Goal: Task Accomplishment & Management: Manage account settings

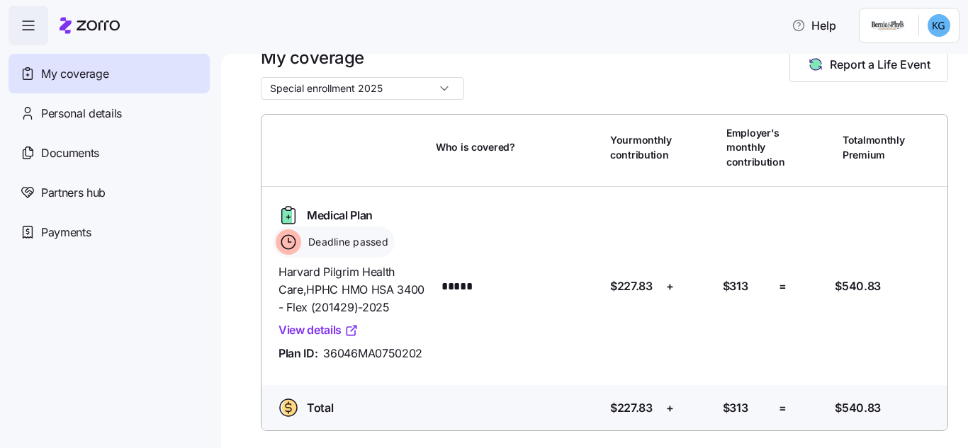
scroll to position [53, 0]
click at [366, 57] on main "My coverage Special enrollment 2025 Report a Life Event Who is covered? Your mo…" at bounding box center [484, 220] width 968 height 440
click at [339, 322] on link "View details" at bounding box center [318, 331] width 80 height 18
click at [86, 122] on span "Personal details" at bounding box center [81, 114] width 81 height 18
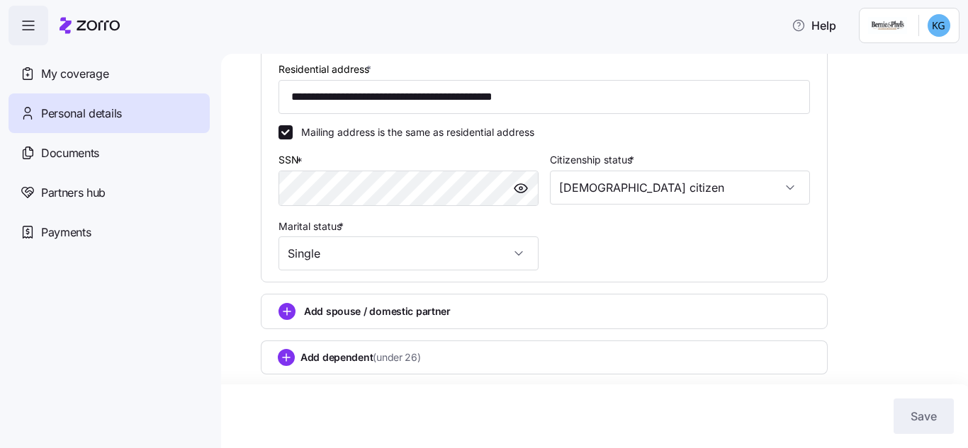
scroll to position [501, 0]
click at [373, 371] on div "Add dependent (under 26)" at bounding box center [544, 358] width 567 height 34
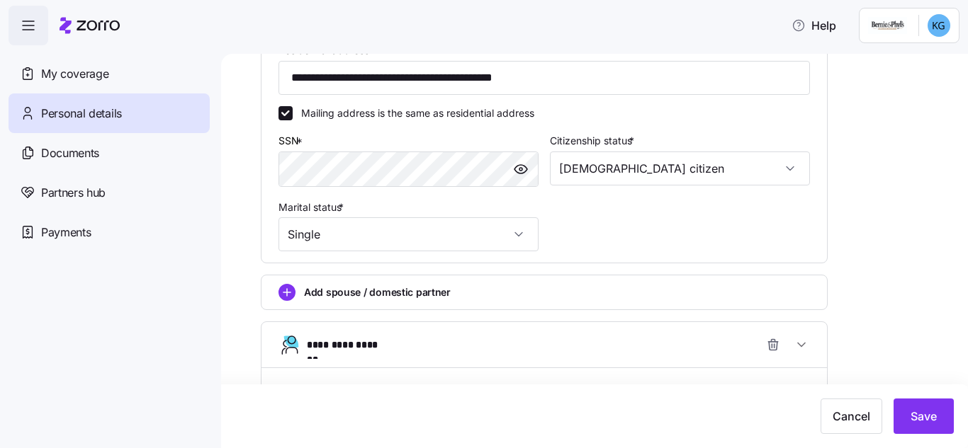
scroll to position [505, 0]
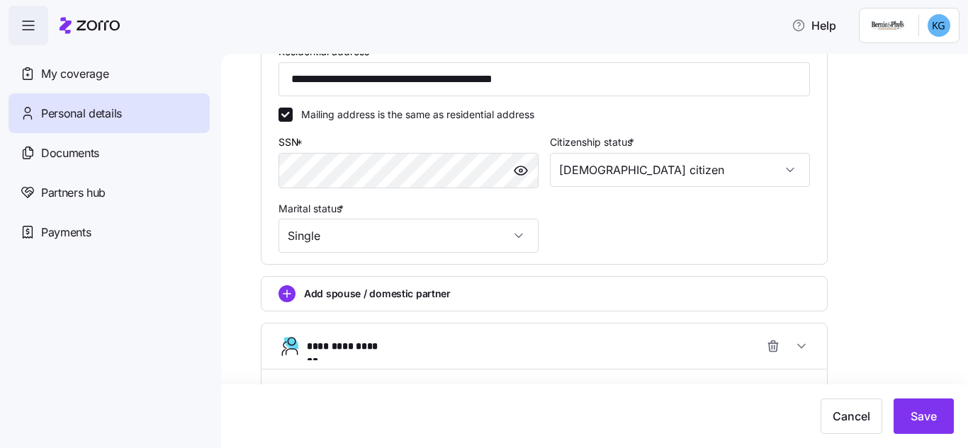
click at [423, 301] on span "Add spouse / domestic partner" at bounding box center [377, 294] width 147 height 14
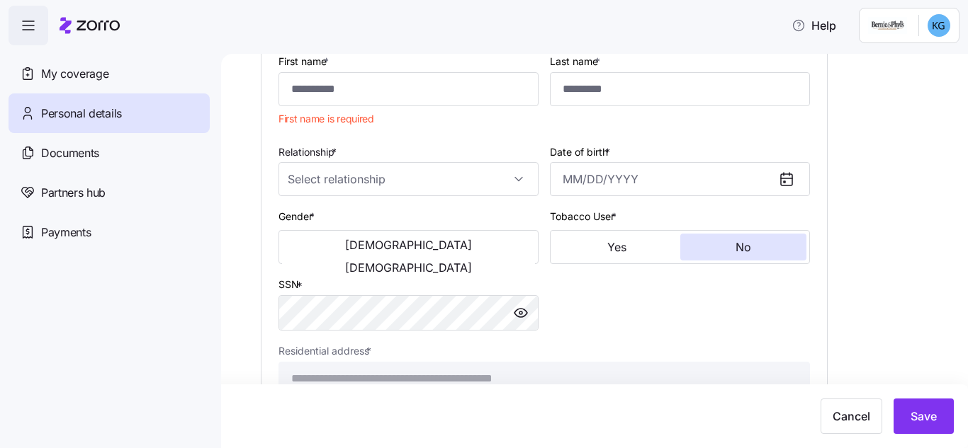
scroll to position [995, 0]
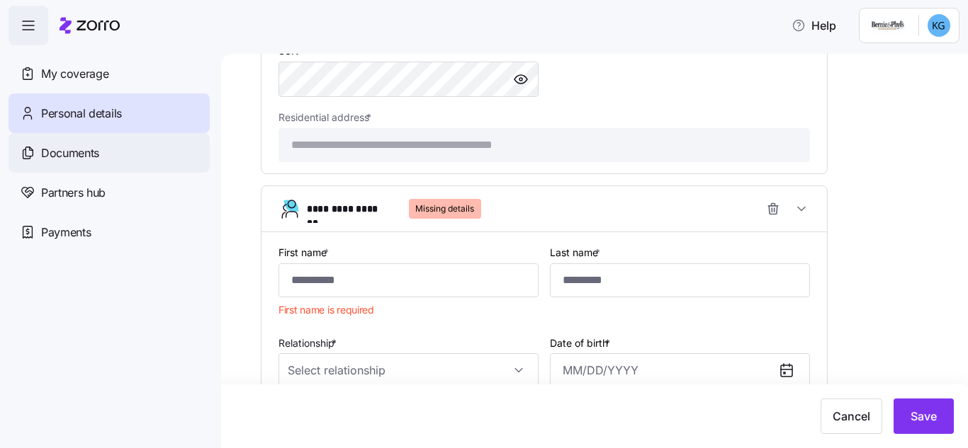
click at [100, 141] on div "Documents" at bounding box center [108, 153] width 201 height 40
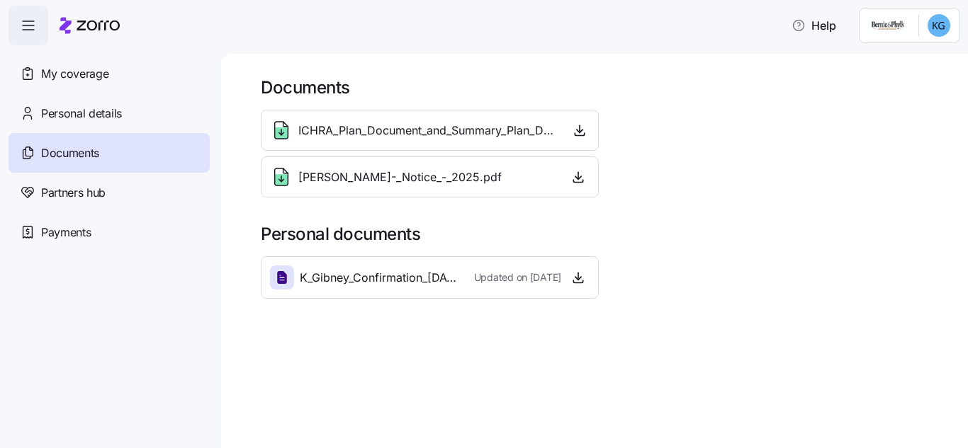
click at [431, 114] on div "ICHRA_Plan_Document_and_Summary_Plan_Description_-_2025.pdf" at bounding box center [430, 130] width 338 height 41
click at [435, 132] on span "ICHRA_Plan_Document_and_Summary_Plan_Description_-_2025.pdf" at bounding box center [428, 131] width 260 height 18
click at [582, 134] on icon "button" at bounding box center [579, 130] width 14 height 14
